Goal: Answer question/provide support

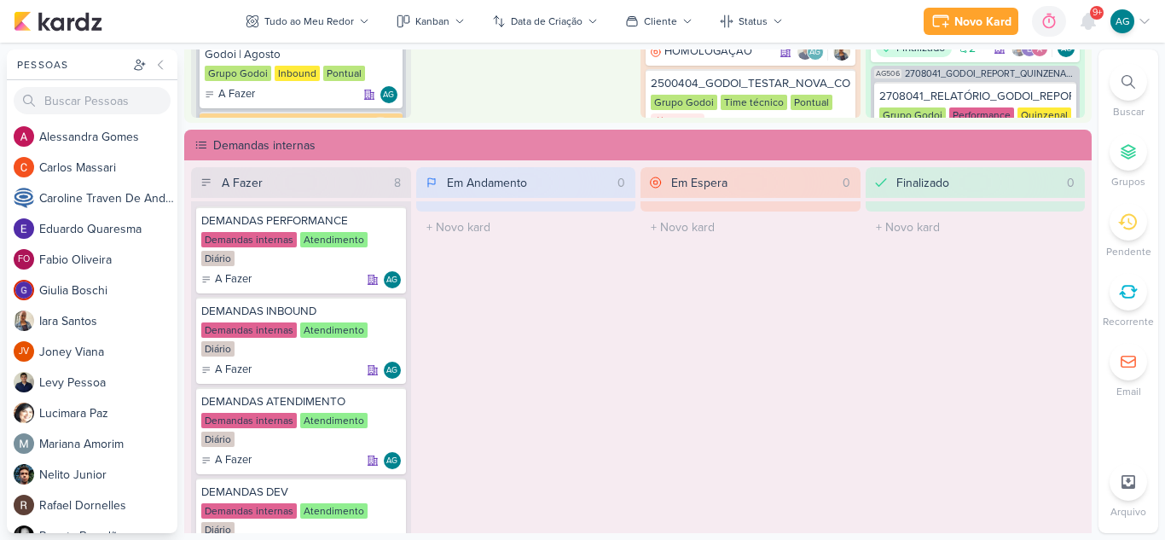
scroll to position [1024, 0]
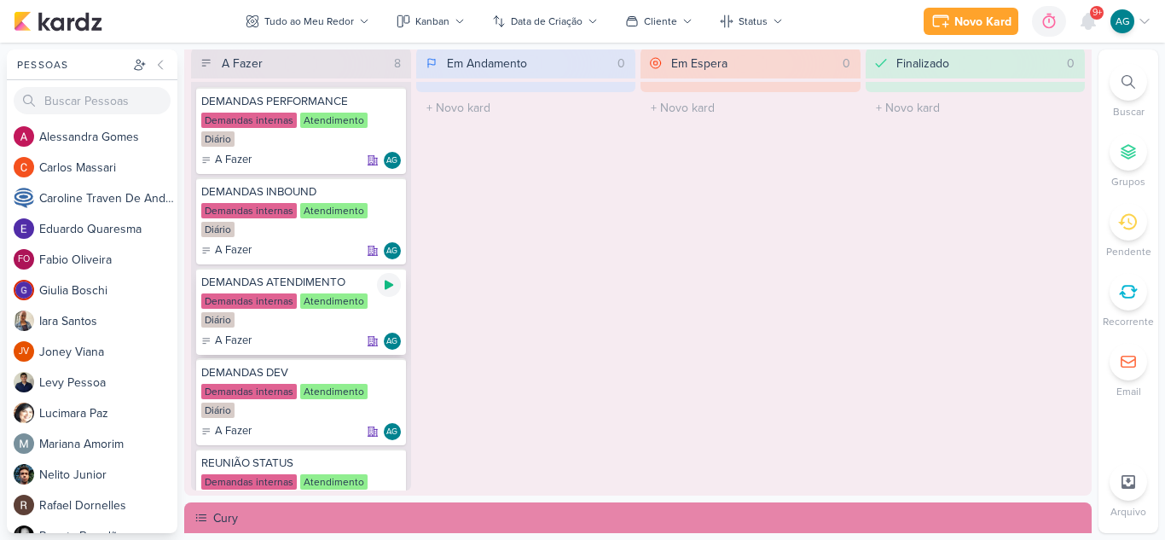
click at [382, 287] on icon at bounding box center [389, 285] width 14 height 14
click at [1135, 78] on div at bounding box center [1129, 82] width 38 height 38
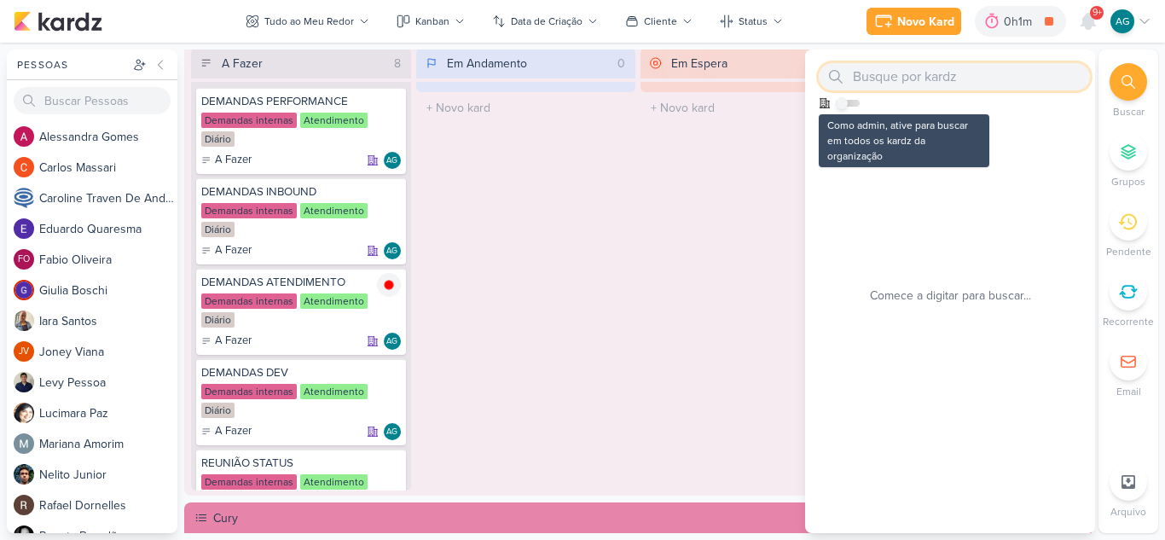
paste input "1108053"
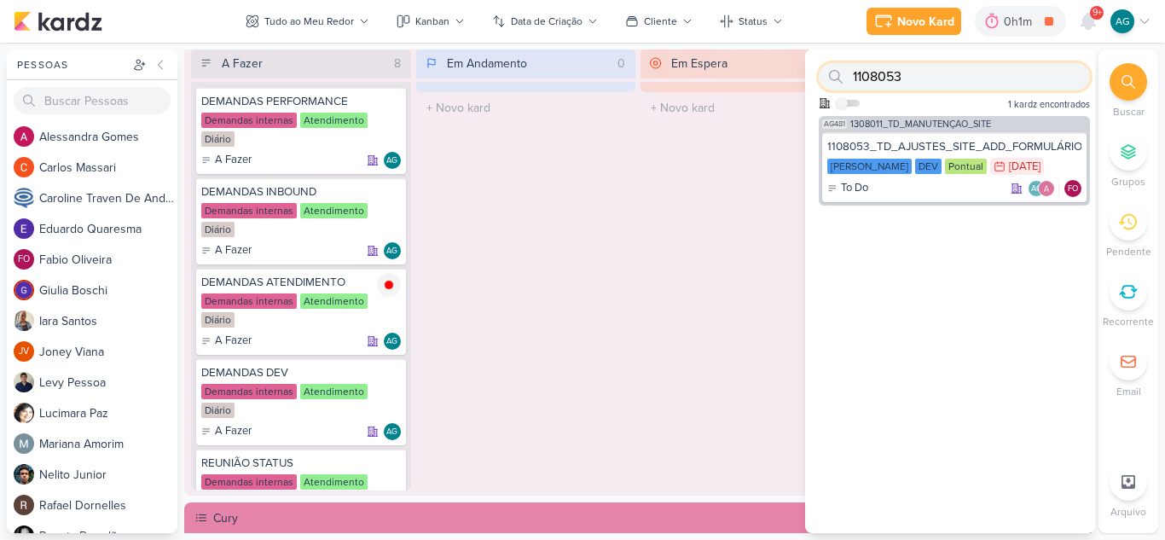
drag, startPoint x: 897, startPoint y: 82, endPoint x: 817, endPoint y: 81, distance: 80.2
click at [817, 81] on div "1108053 Como admin, ative para buscar em todos os kardz da organização 1 kardz …" at bounding box center [950, 82] width 290 height 67
paste input "5"
click at [969, 189] on div "Done AG FO" at bounding box center [954, 188] width 254 height 17
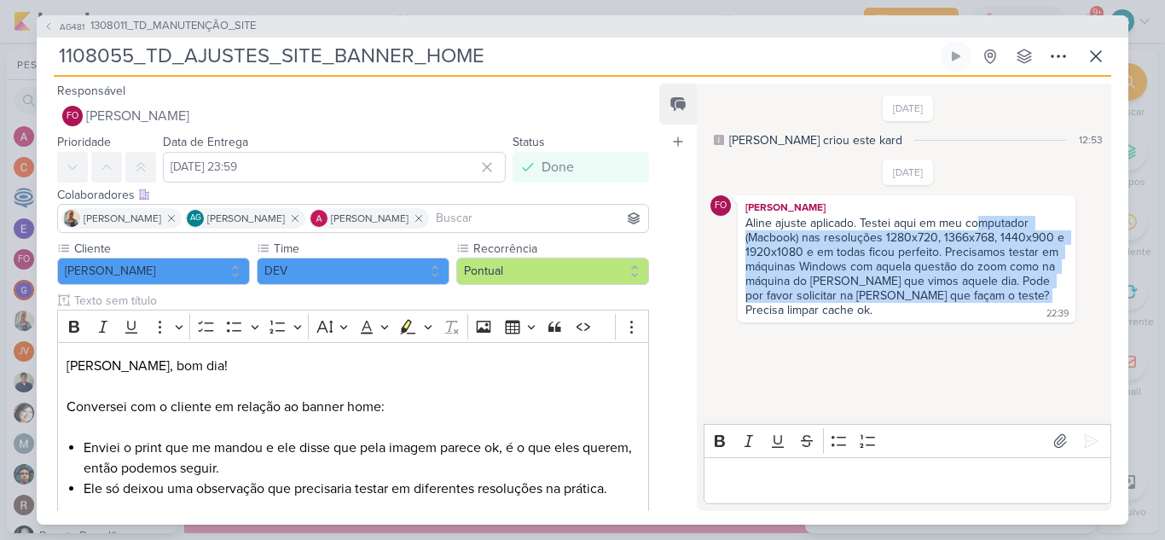
drag, startPoint x: 979, startPoint y: 229, endPoint x: 1006, endPoint y: 293, distance: 69.2
click at [1006, 293] on div "Aline ajuste aplicado. Testei aqui em meu computador (Macbook) nas resoluções 1…" at bounding box center [907, 267] width 322 height 102
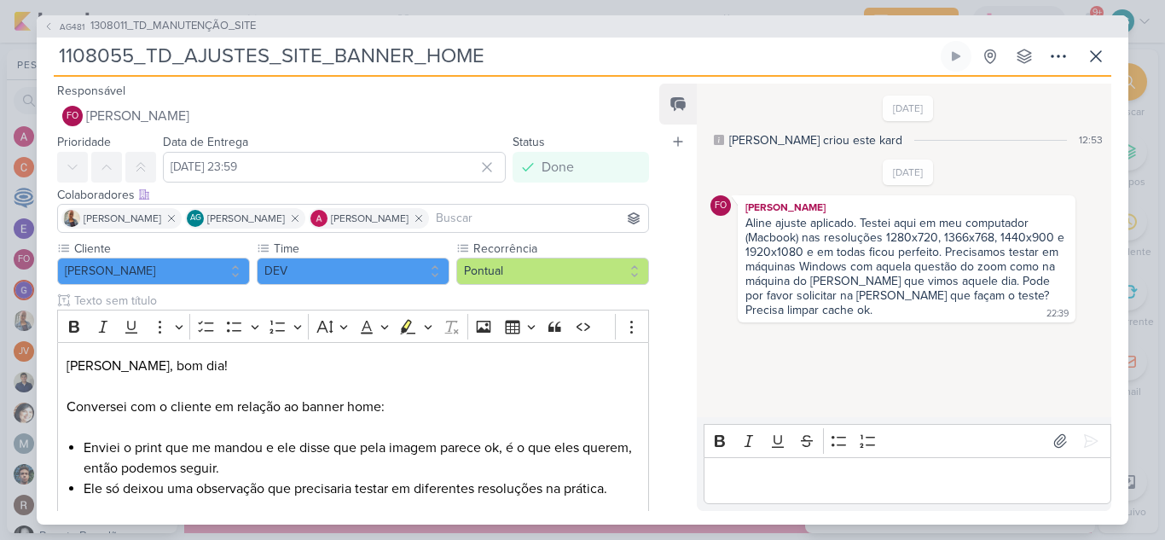
click at [965, 306] on div "Aline ajuste aplicado. Testei aqui em meu computador (Macbook) nas resoluções 1…" at bounding box center [906, 267] width 331 height 103
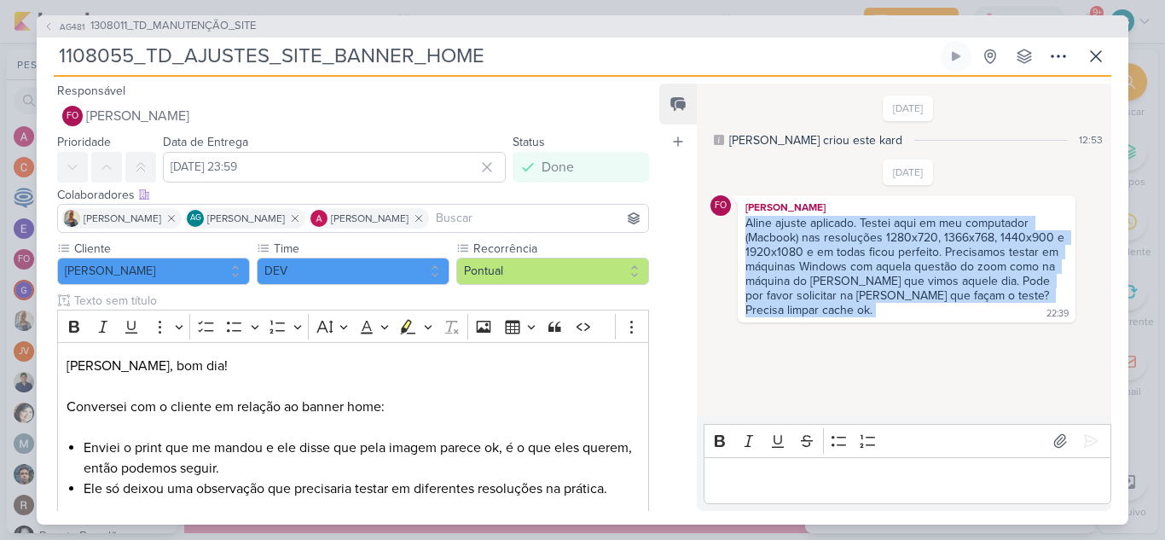
drag, startPoint x: 784, startPoint y: 314, endPoint x: 726, endPoint y: 226, distance: 105.3
click at [726, 226] on div "FO [PERSON_NAME] Aline ajuste aplicado. Testei aqui em meu computador (Macbook)…" at bounding box center [909, 258] width 396 height 127
copy div "Aline ajuste aplicado. Testei aqui em meu computador (Macbook) nas resoluções 1…"
click at [786, 484] on p "Editor editing area: main" at bounding box center [907, 480] width 390 height 20
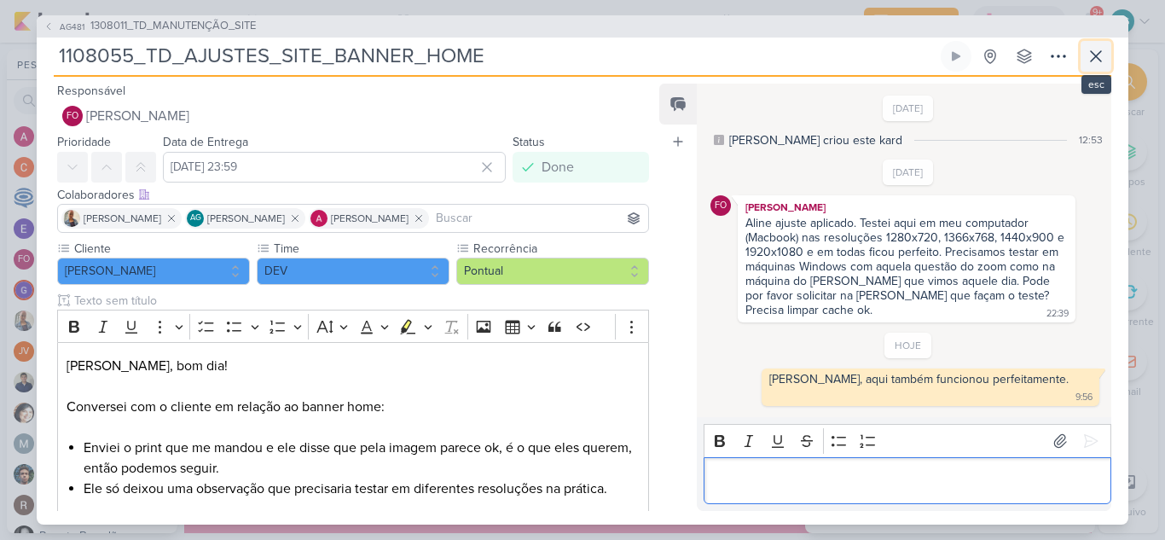
click at [1100, 59] on icon at bounding box center [1096, 56] width 10 height 10
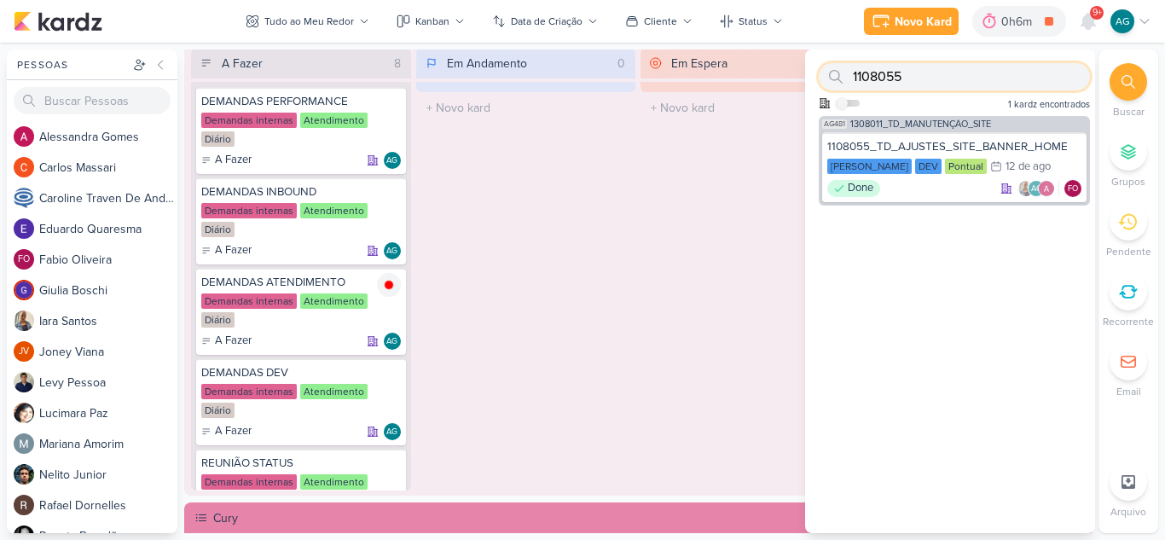
drag, startPoint x: 860, startPoint y: 77, endPoint x: 800, endPoint y: 71, distance: 60.0
click at [800, 72] on div "Pessoas [GEOGRAPHIC_DATA] A l e s s a n d r a G o m e s C a r l o s M a s s a r…" at bounding box center [582, 291] width 1165 height 484
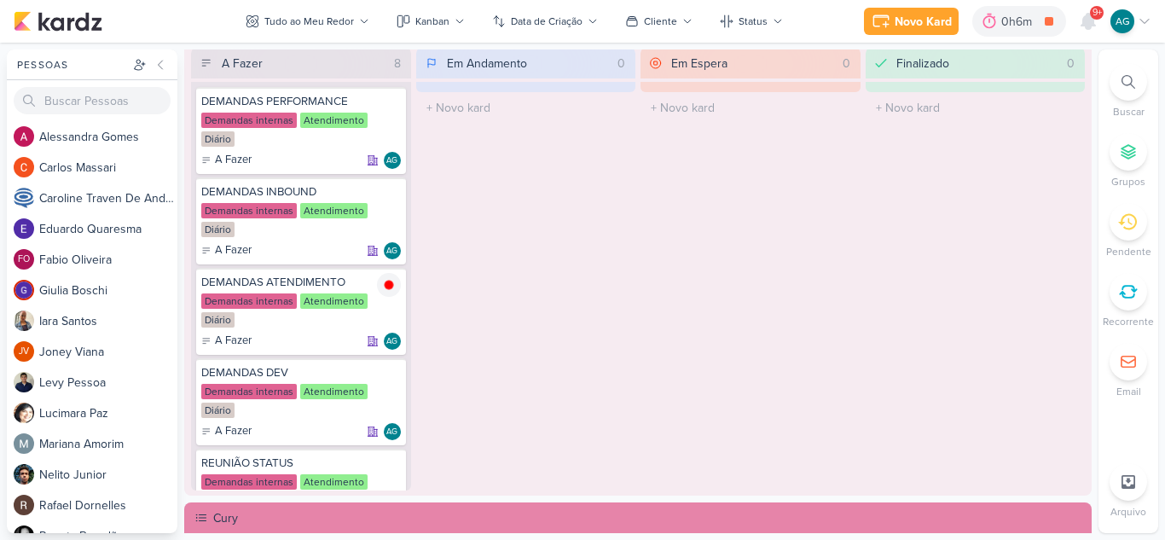
click at [1134, 88] on icon at bounding box center [1129, 82] width 14 height 14
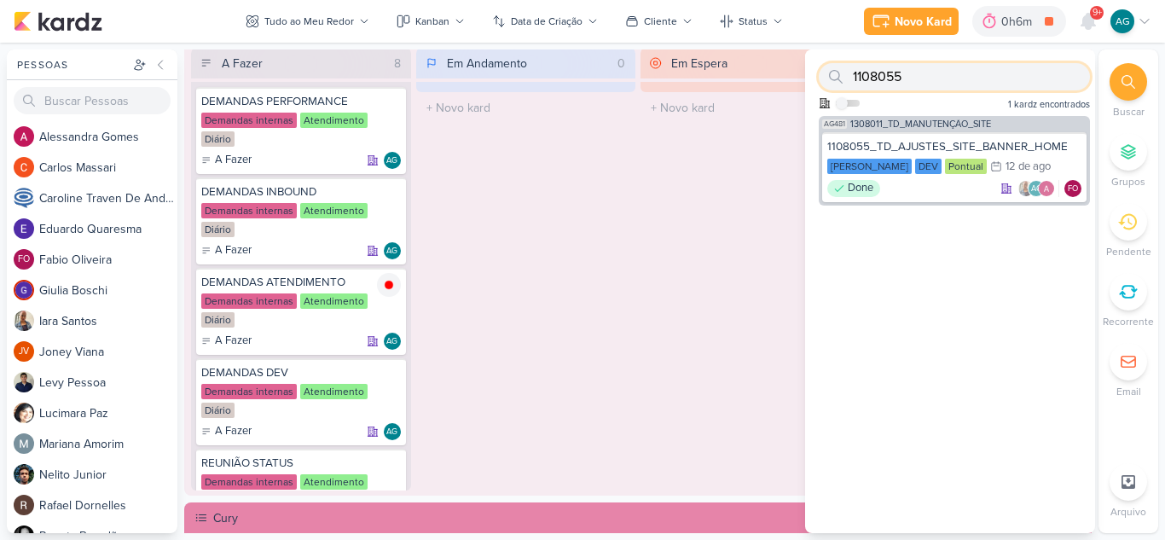
paste input "308081"
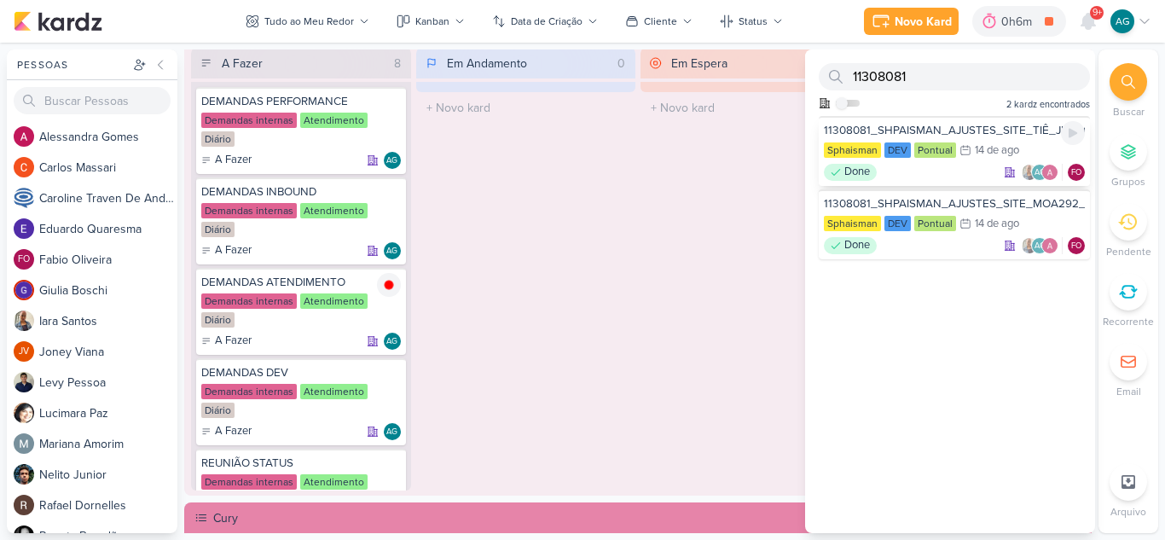
click at [918, 171] on div "Done AG FO" at bounding box center [954, 172] width 261 height 17
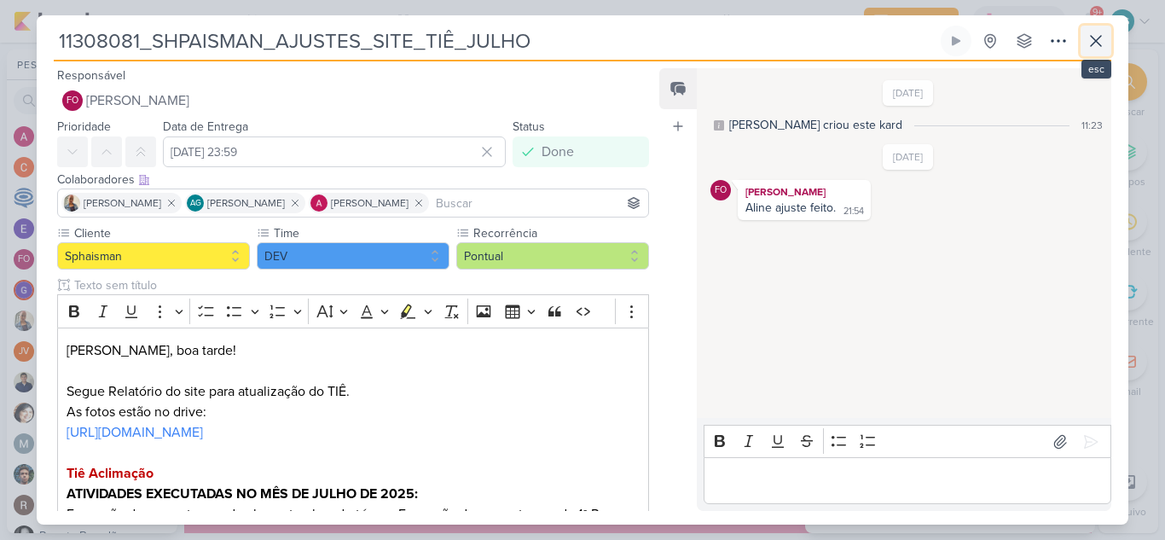
click at [1096, 41] on icon at bounding box center [1096, 41] width 10 height 10
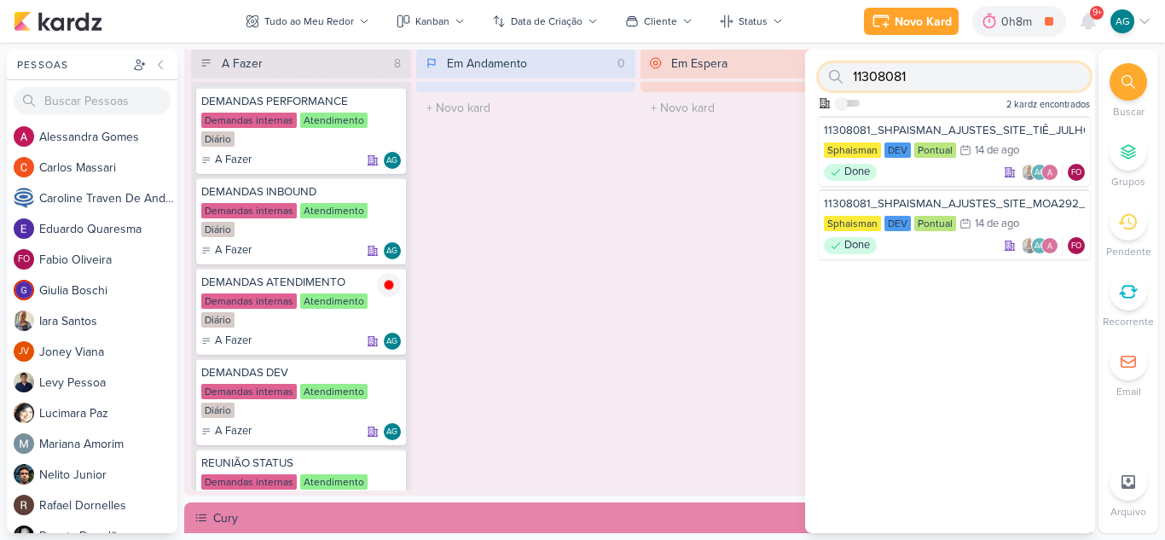
drag, startPoint x: 948, startPoint y: 73, endPoint x: 839, endPoint y: 73, distance: 108.3
click at [839, 73] on div "11308081" at bounding box center [954, 76] width 271 height 27
paste input "37"
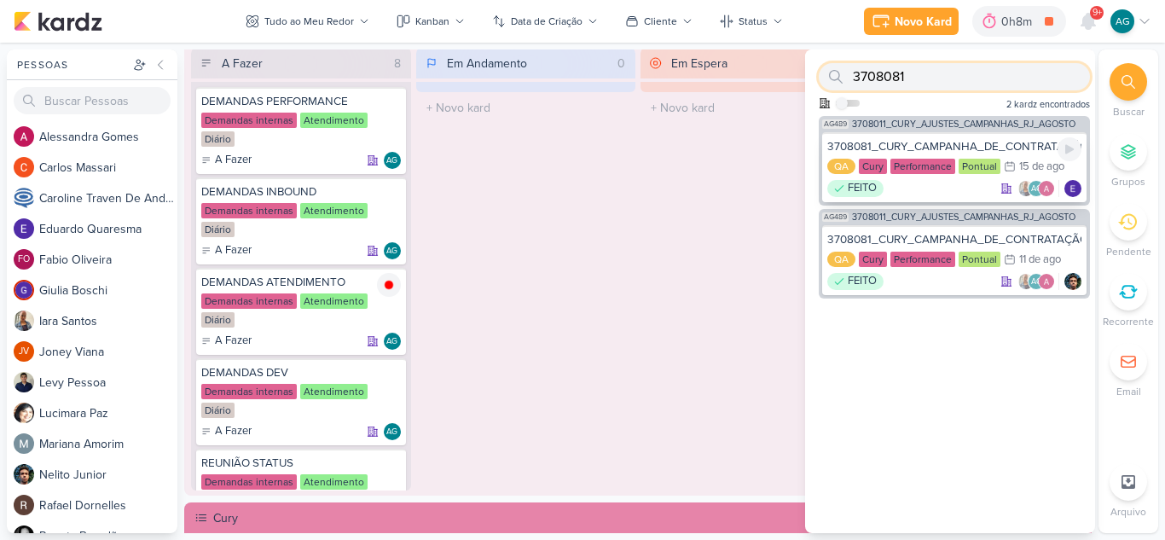
type input "3708081"
click at [937, 182] on div "FEITO AG" at bounding box center [954, 188] width 254 height 17
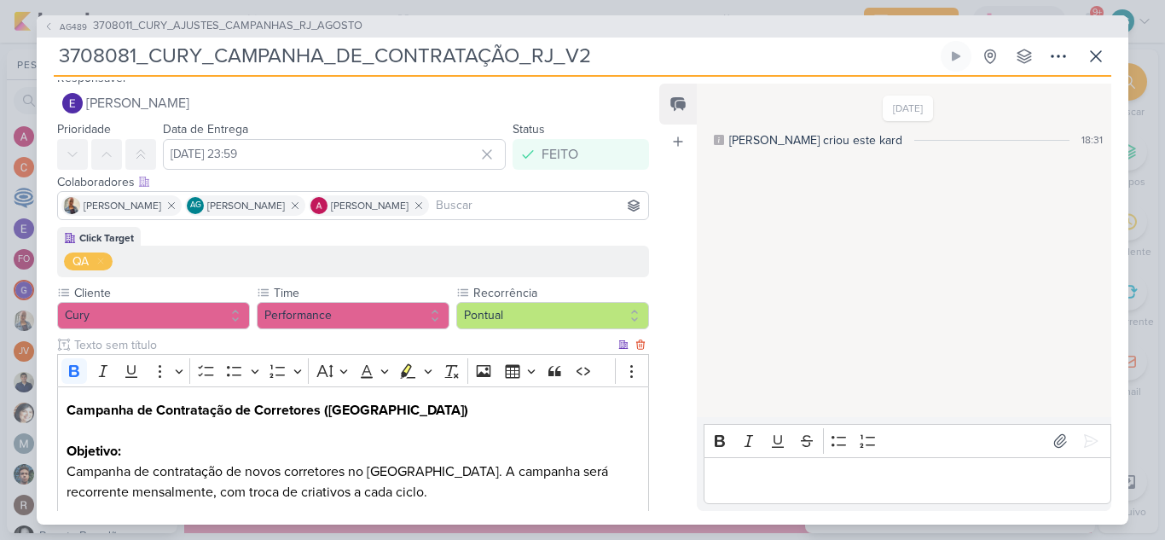
scroll to position [0, 0]
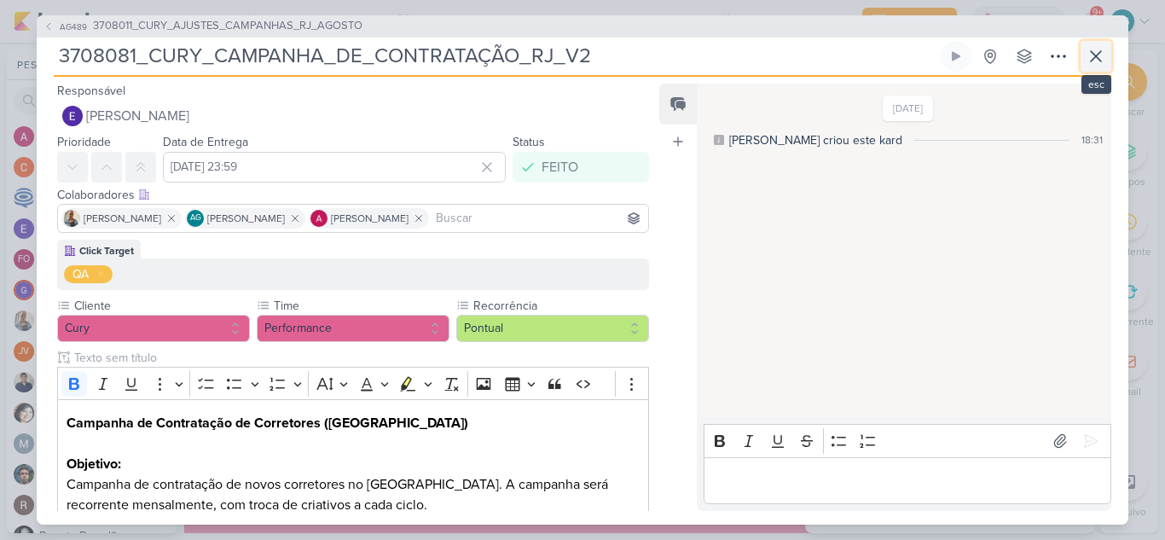
click at [1094, 55] on icon at bounding box center [1096, 56] width 20 height 20
